Goal: Task Accomplishment & Management: Manage account settings

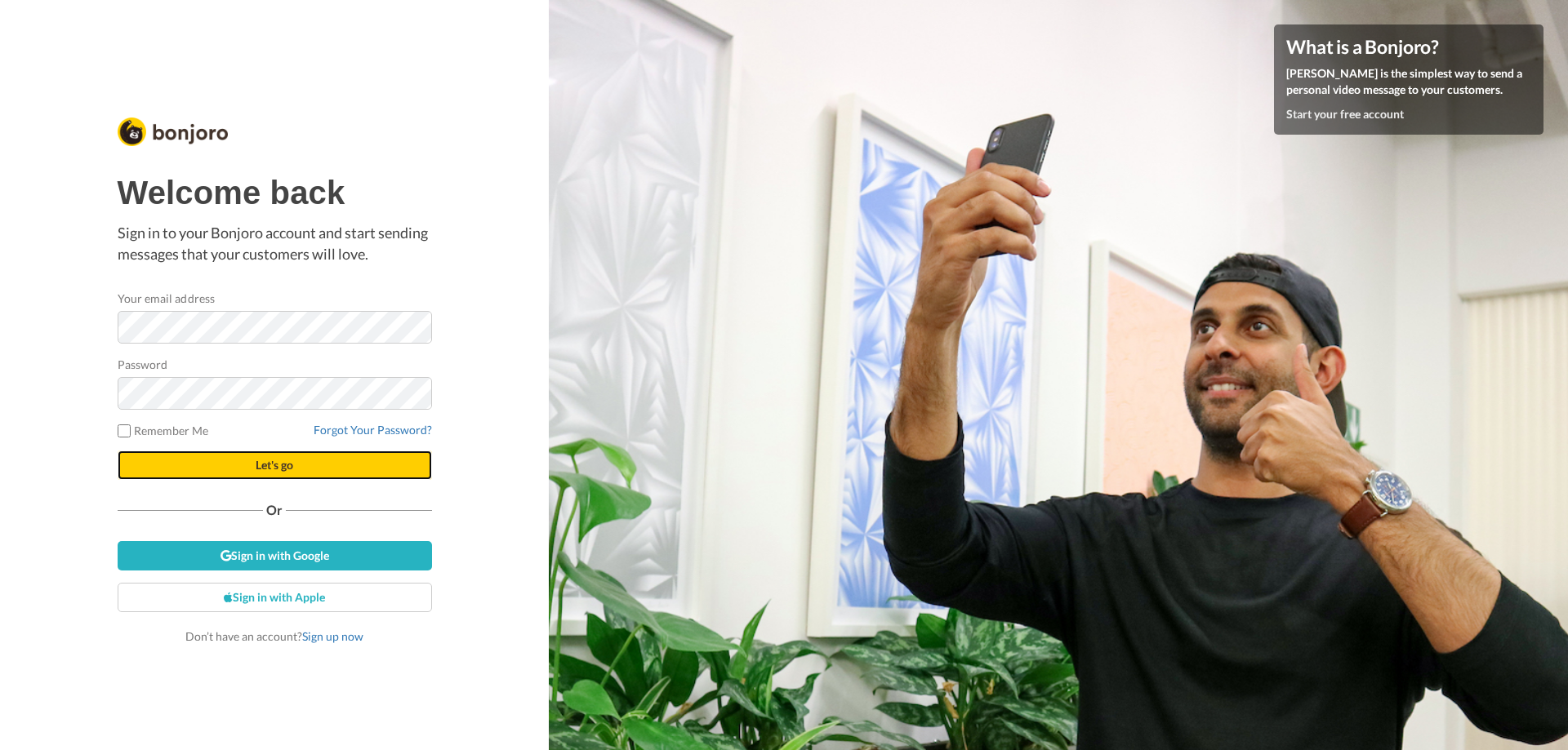
click at [291, 459] on span "Let's go" at bounding box center [275, 465] width 38 height 14
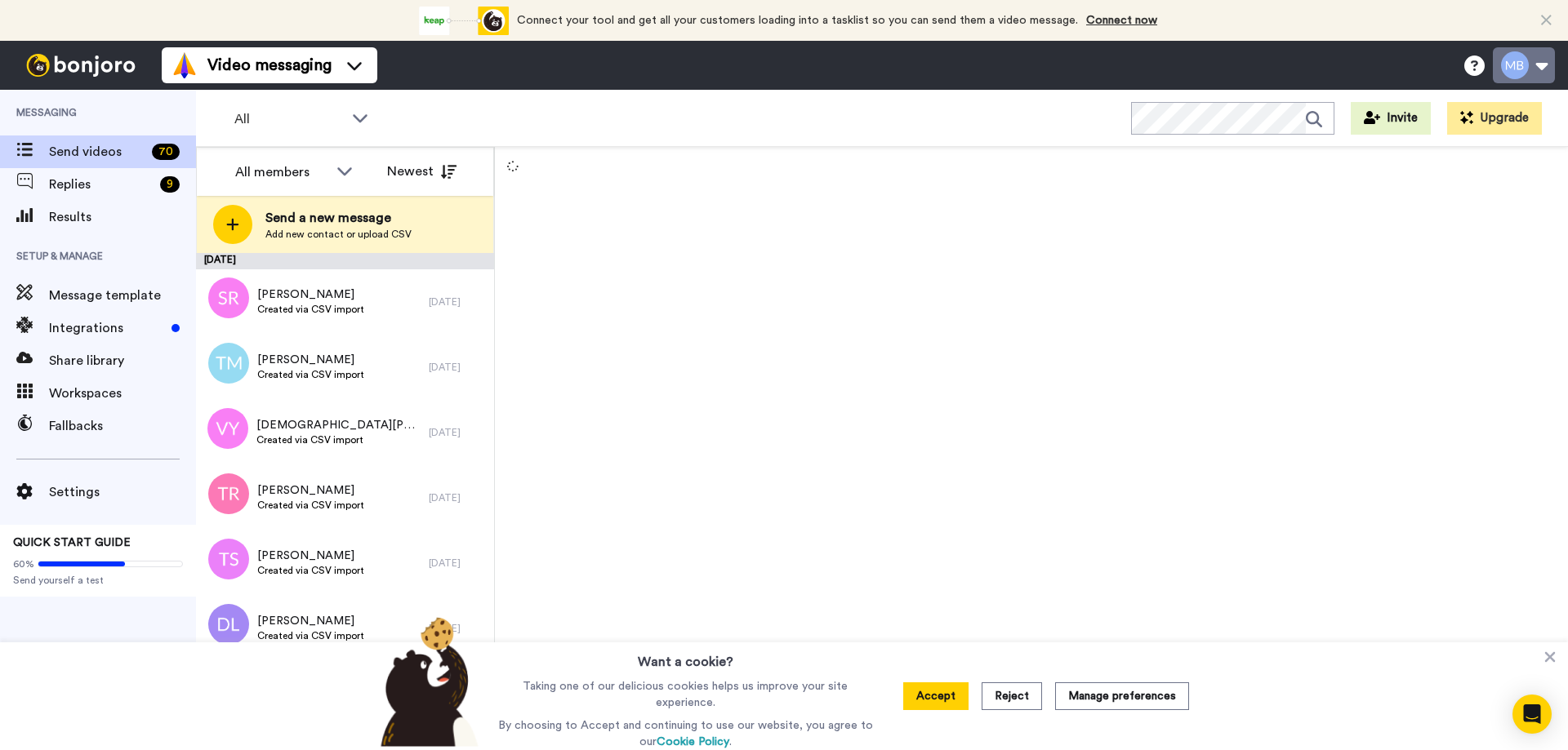
click at [1527, 78] on button at bounding box center [1524, 65] width 62 height 36
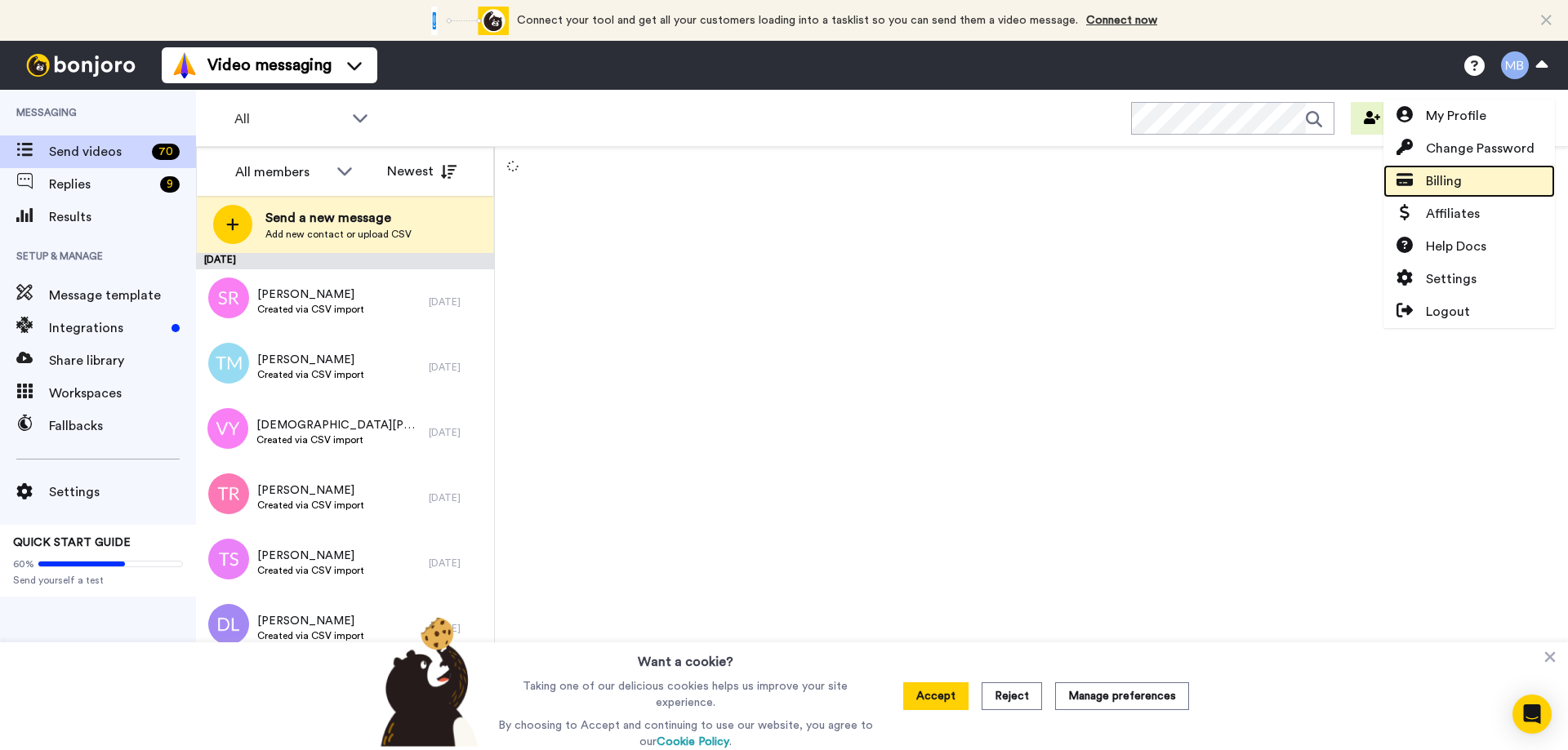
click at [1466, 173] on link "Billing" at bounding box center [1469, 181] width 171 height 33
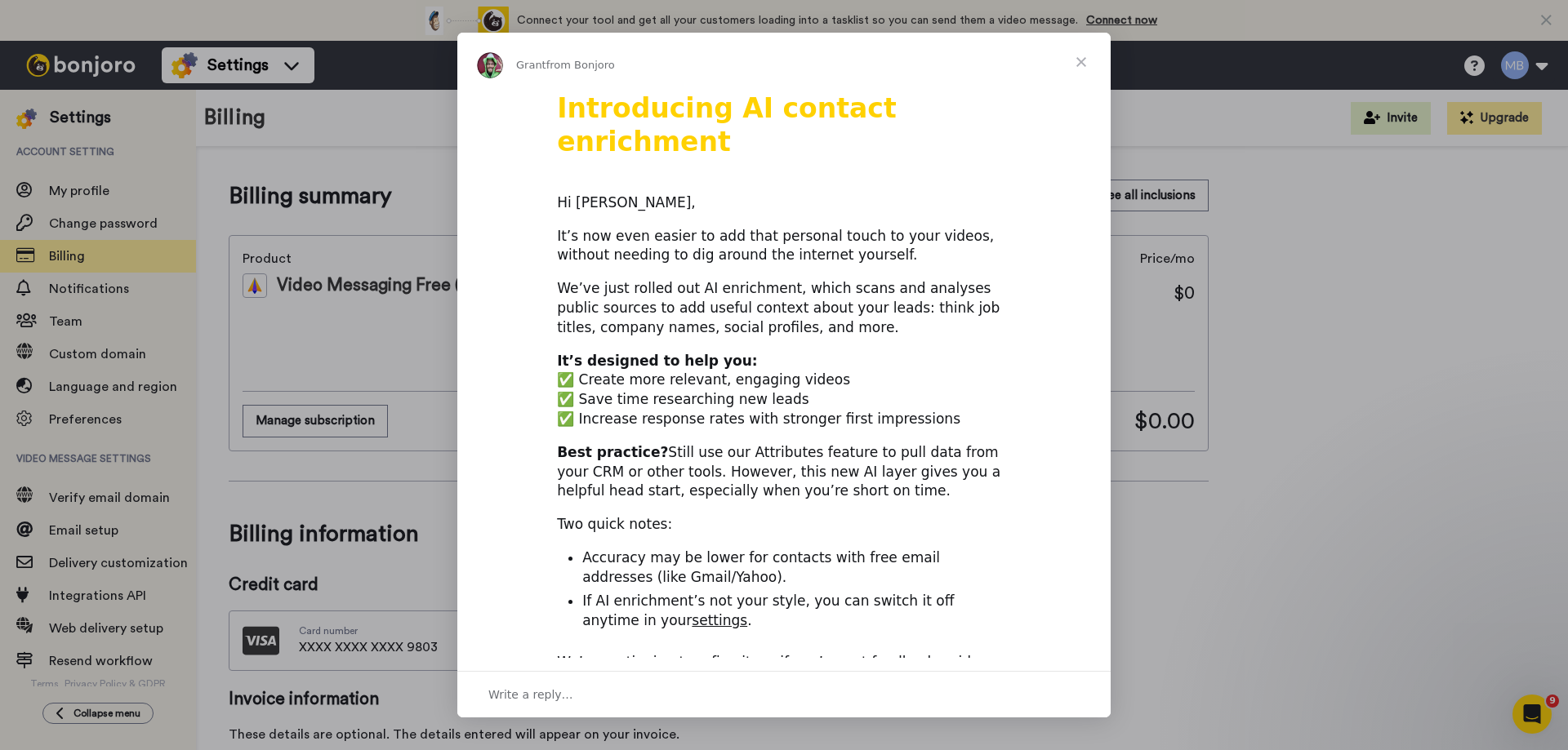
click at [1077, 63] on span "Close" at bounding box center [1080, 62] width 58 height 58
